Goal: Task Accomplishment & Management: Use online tool/utility

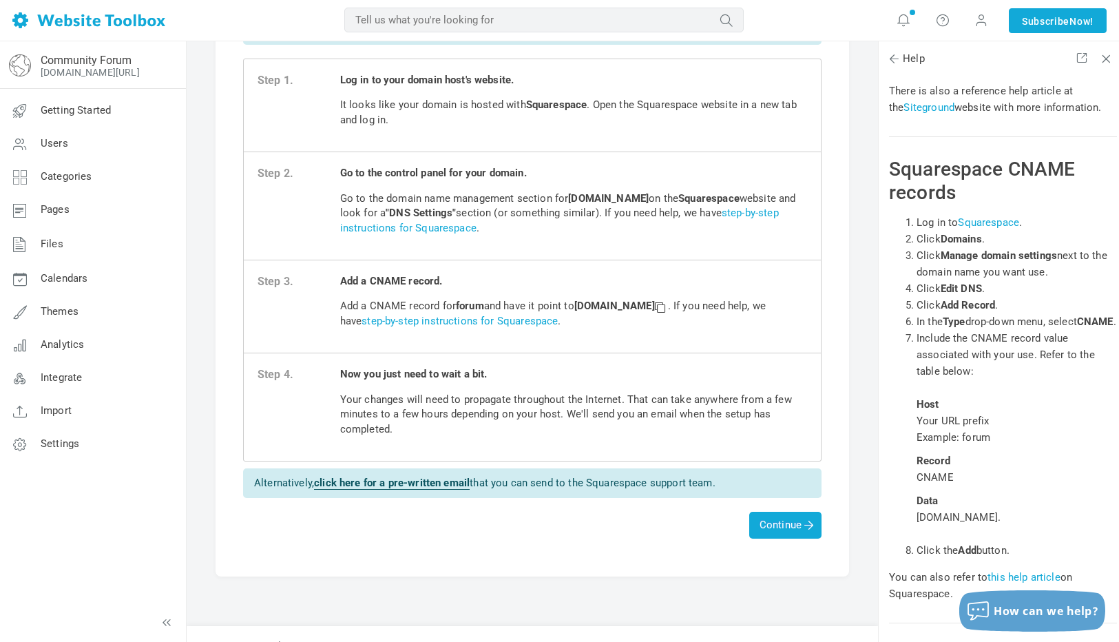
scroll to position [104, 0]
click at [466, 232] on link "step-by-step instructions for Squarespace" at bounding box center [559, 219] width 439 height 27
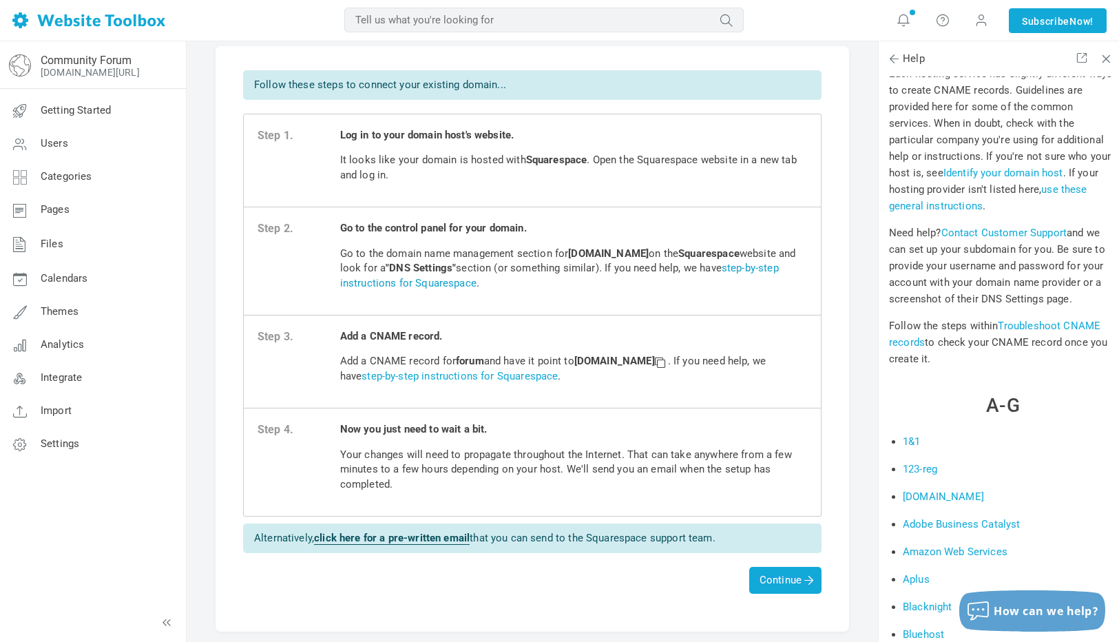
scroll to position [0, 0]
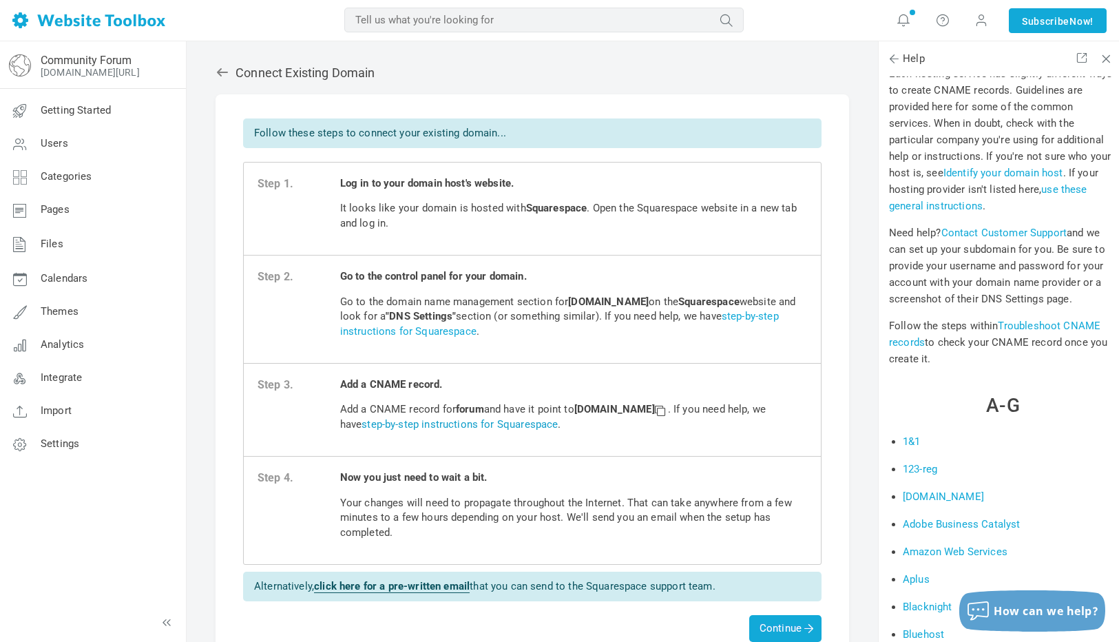
click at [552, 427] on link "step-by-step instructions for Squarespace" at bounding box center [460, 424] width 196 height 12
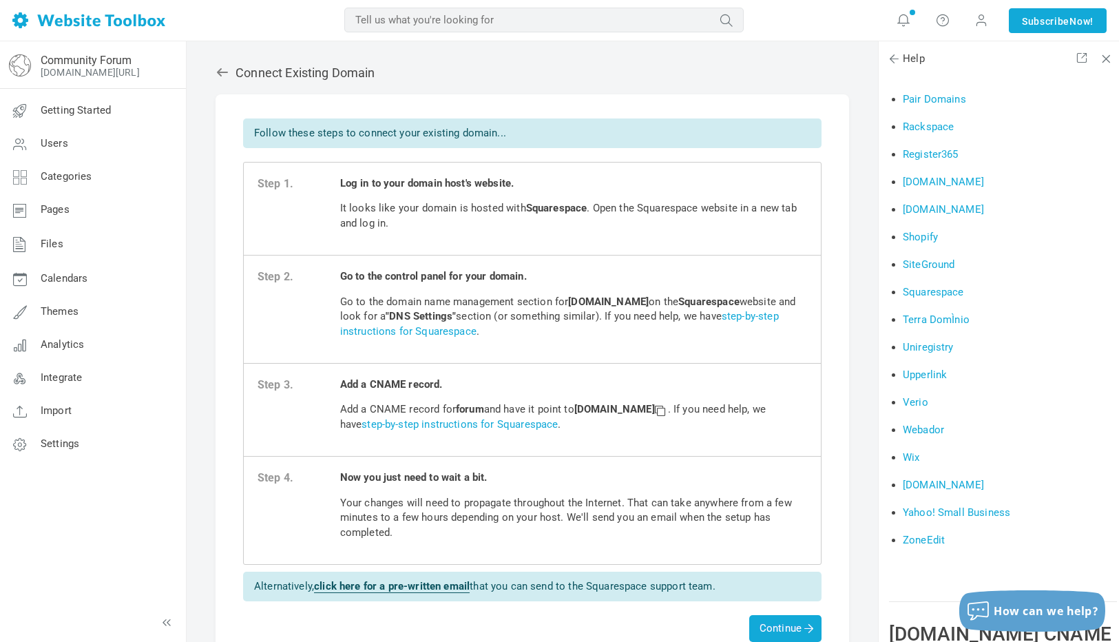
scroll to position [2218, 0]
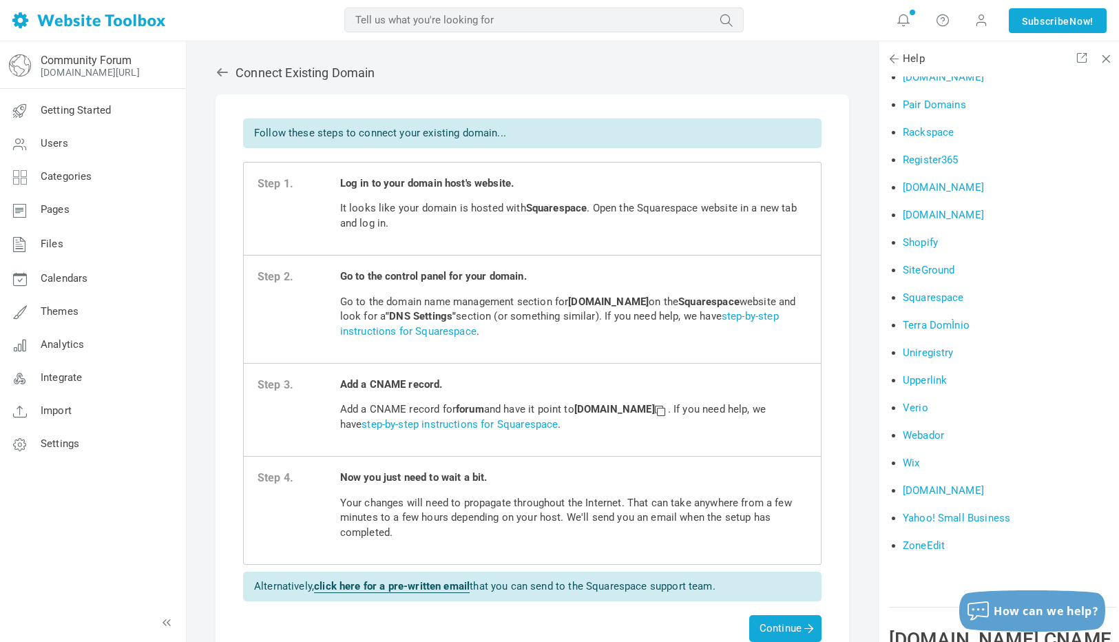
click at [941, 303] on li "Squarespace" at bounding box center [1010, 298] width 214 height 28
click at [938, 301] on link "Squarespace" at bounding box center [933, 297] width 61 height 12
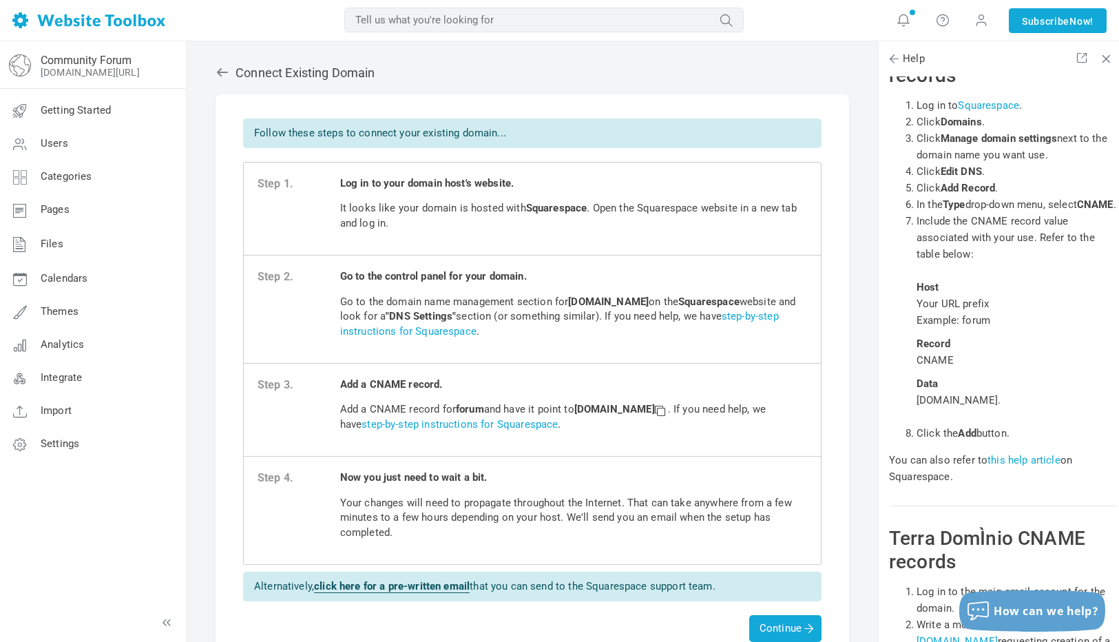
scroll to position [27595, 0]
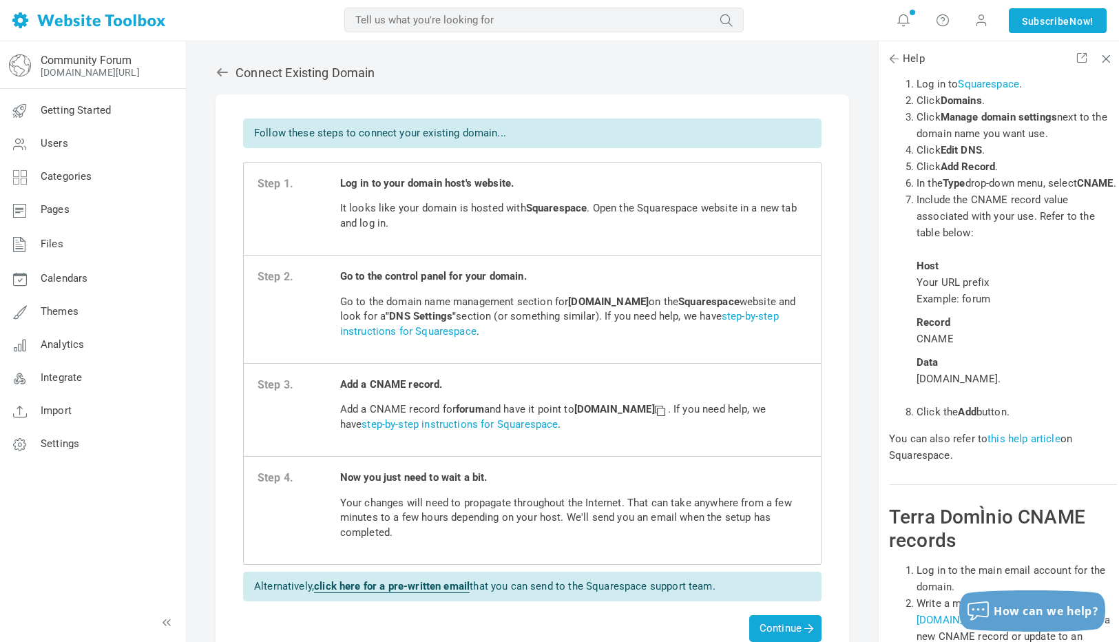
drag, startPoint x: 1059, startPoint y: 365, endPoint x: 878, endPoint y: 360, distance: 180.5
click at [879, 360] on div "Help > Forum > Domain Name > Adding a CNAME record Adding a CNAME record A CNAM…" at bounding box center [999, 376] width 240 height 601
copy span "custom.websitetoolbox.com."
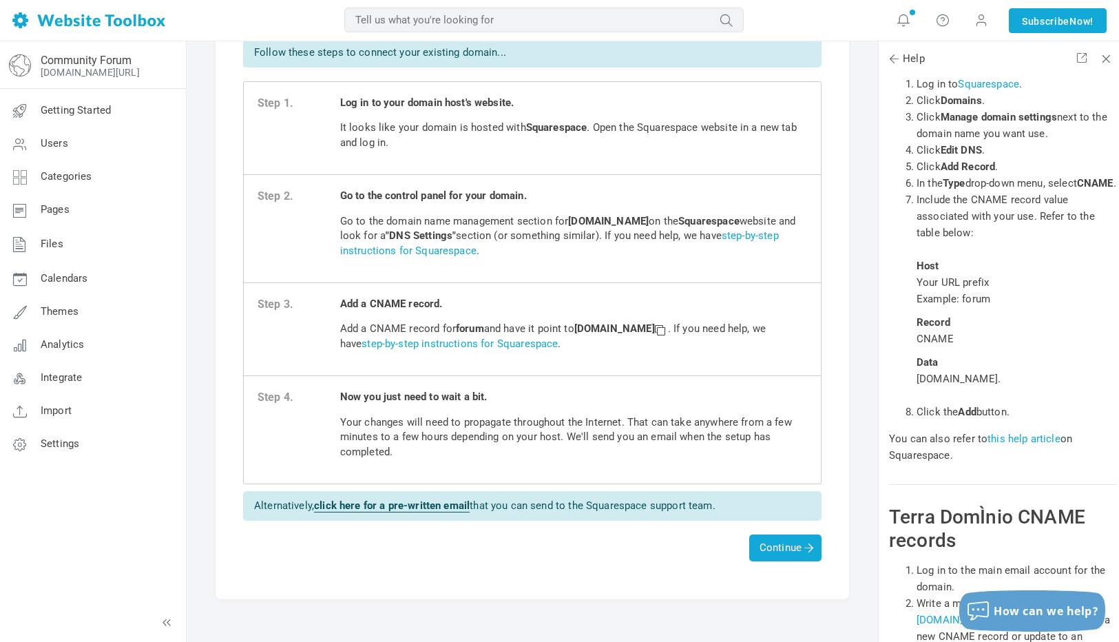
scroll to position [116, 0]
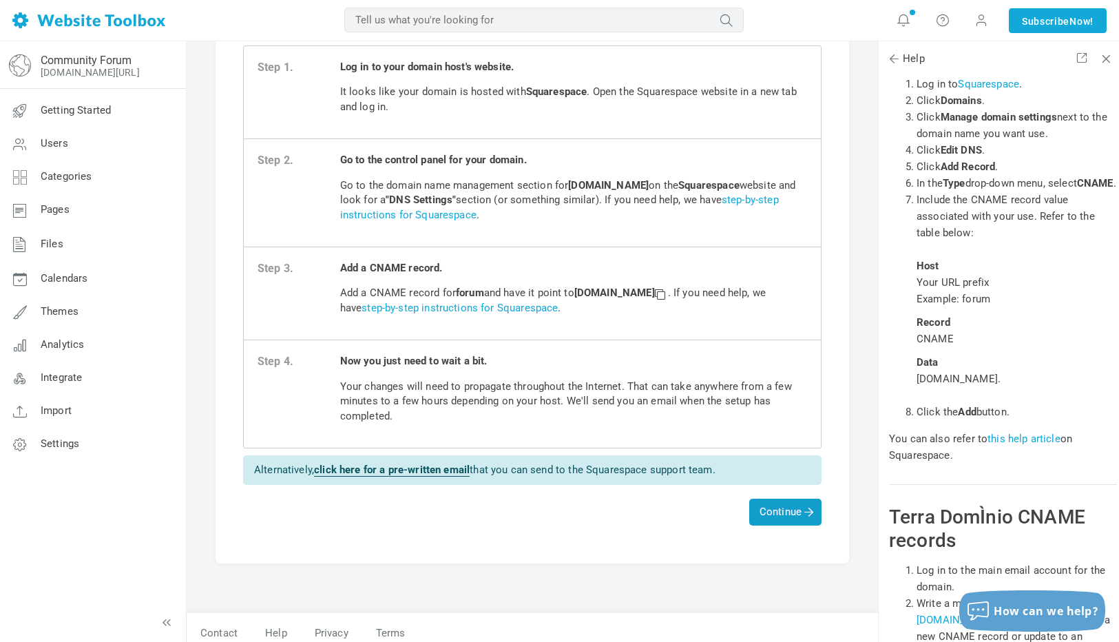
click at [779, 523] on span "Continue" at bounding box center [785, 512] width 72 height 27
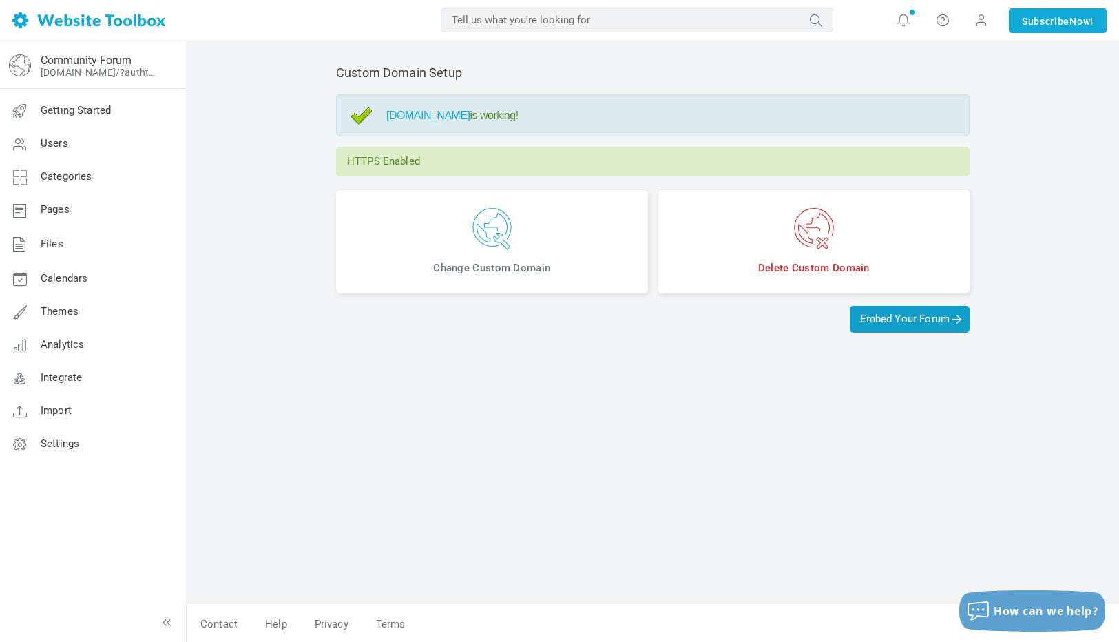
click at [894, 316] on span "Embed Your Forum" at bounding box center [909, 319] width 99 height 12
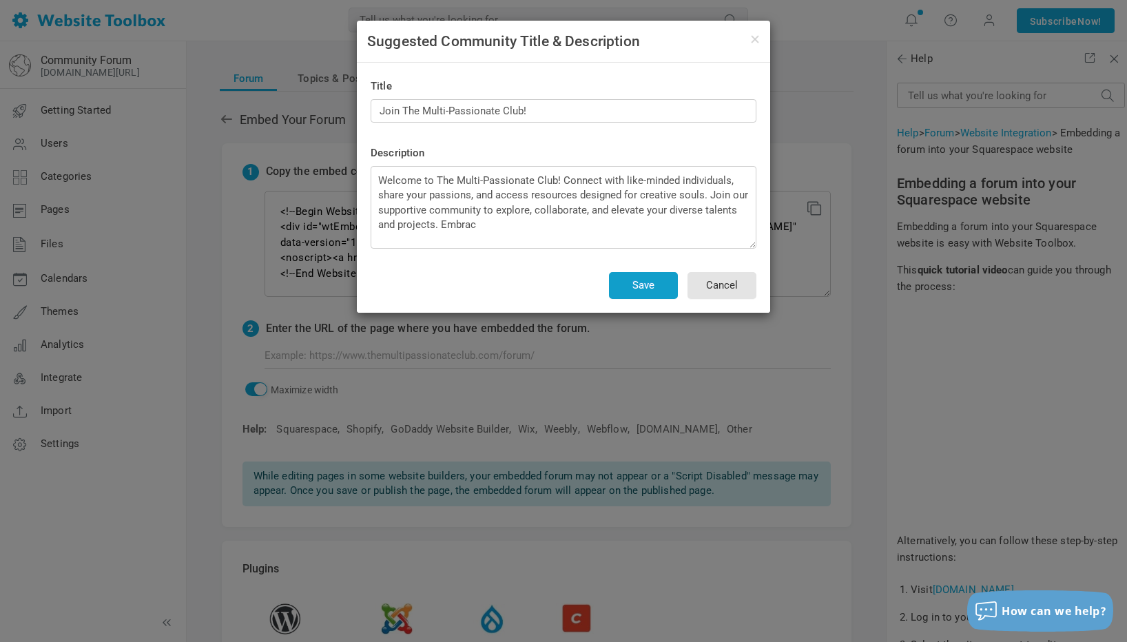
click at [650, 290] on button "Save" at bounding box center [643, 285] width 69 height 27
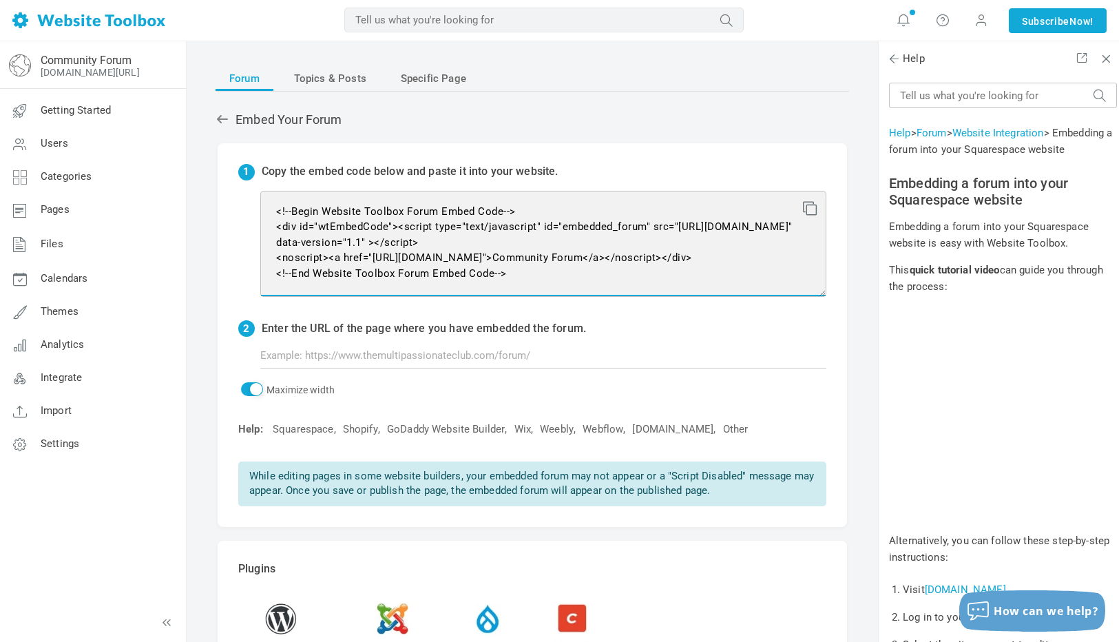
click at [523, 269] on textarea "<!--Begin Website Toolbox Forum Embed Code--> <div id="wtEmbedCode"><script typ…" at bounding box center [543, 244] width 566 height 106
click at [532, 263] on textarea "<!--Begin Website Toolbox Forum Embed Code--> <div id="wtEmbedCode"><script typ…" at bounding box center [543, 244] width 566 height 106
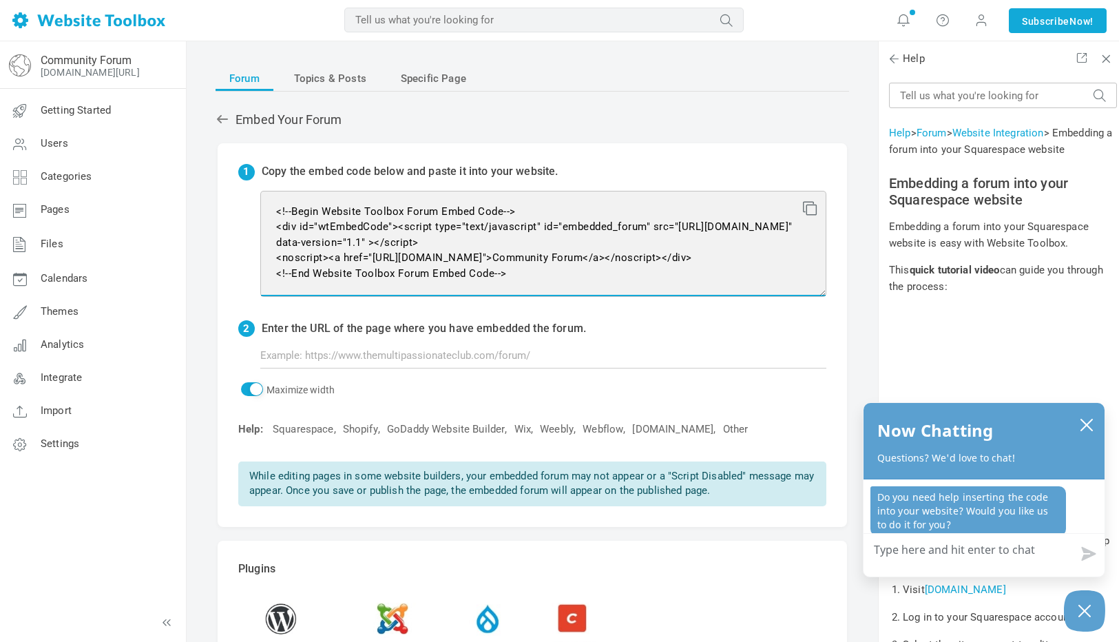
click at [531, 273] on textarea "<!--Begin Website Toolbox Forum Embed Code--> <div id="wtEmbedCode"><script typ…" at bounding box center [543, 244] width 566 height 106
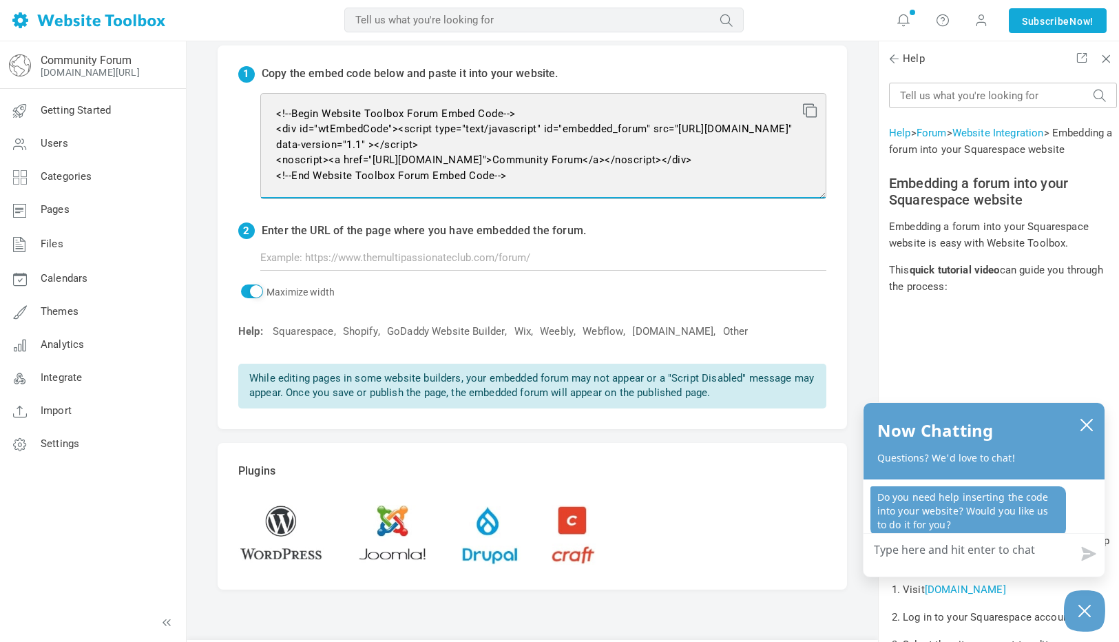
scroll to position [97, 0]
drag, startPoint x: 527, startPoint y: 183, endPoint x: 245, endPoint y: 110, distance: 290.8
click at [245, 110] on div "1 Copy the embed code below and paste it into your website. <!--Begin Website T…" at bounding box center [533, 238] width 630 height 384
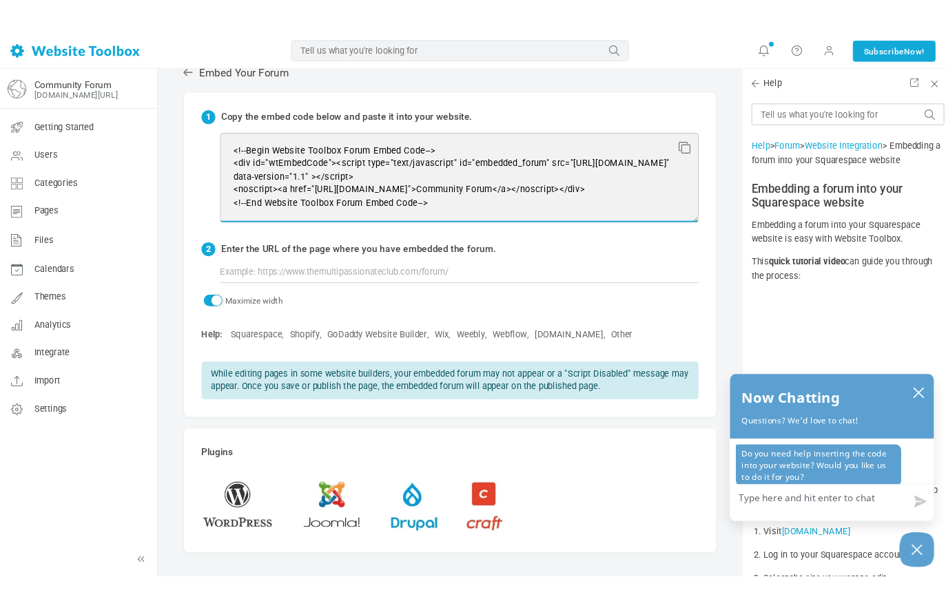
scroll to position [52, 0]
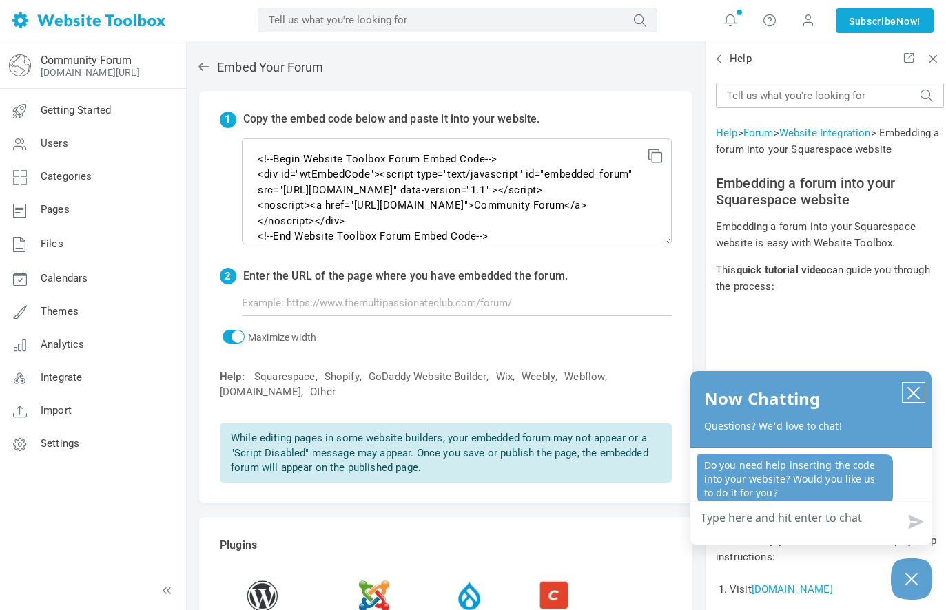
click at [914, 388] on icon "close chatbox" at bounding box center [913, 393] width 14 height 14
